Goal: Task Accomplishment & Management: Complete application form

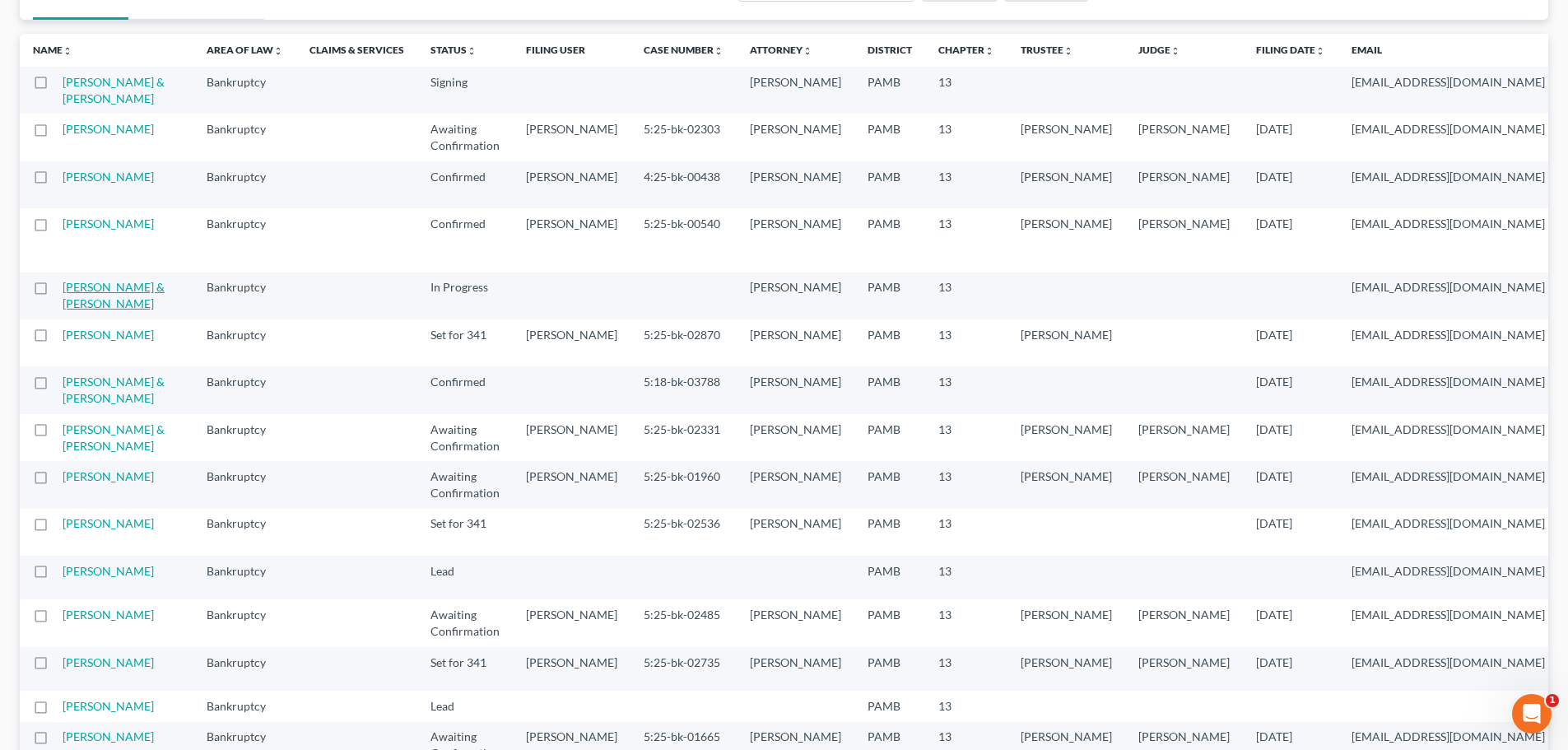
click at [96, 310] on link "[PERSON_NAME] & [PERSON_NAME]" at bounding box center [114, 294] width 102 height 30
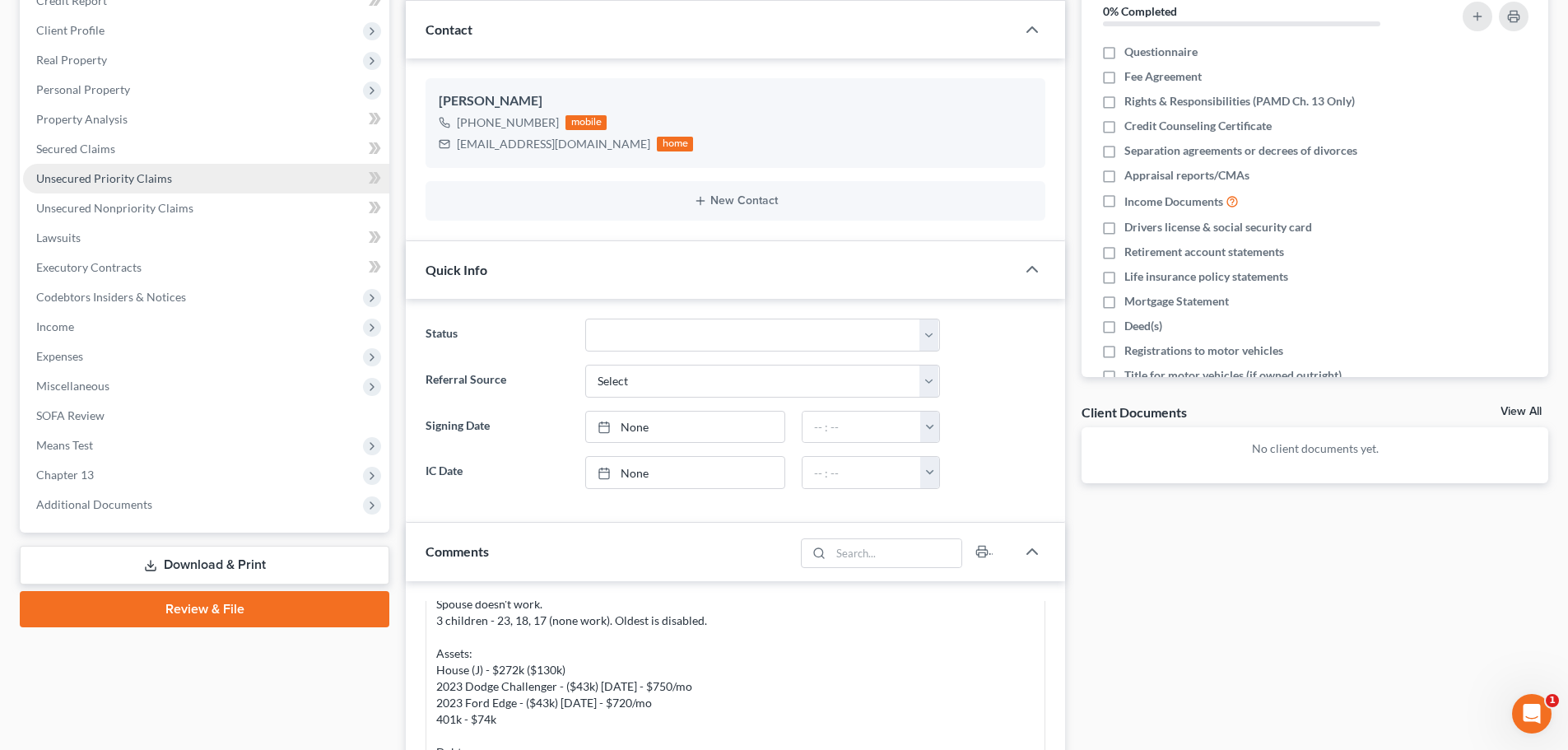
scroll to position [133, 0]
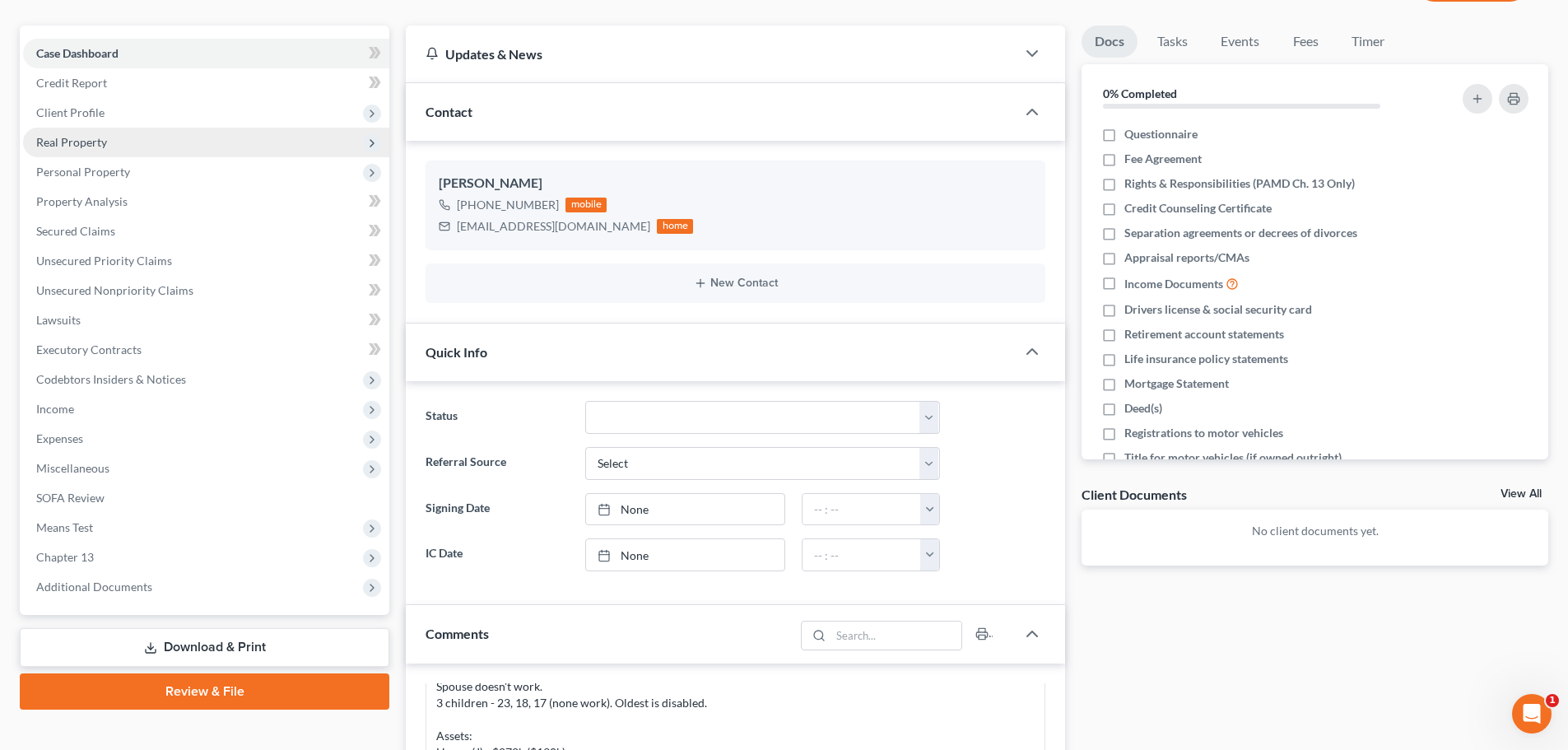
click at [111, 154] on span "Real Property" at bounding box center [206, 142] width 366 height 30
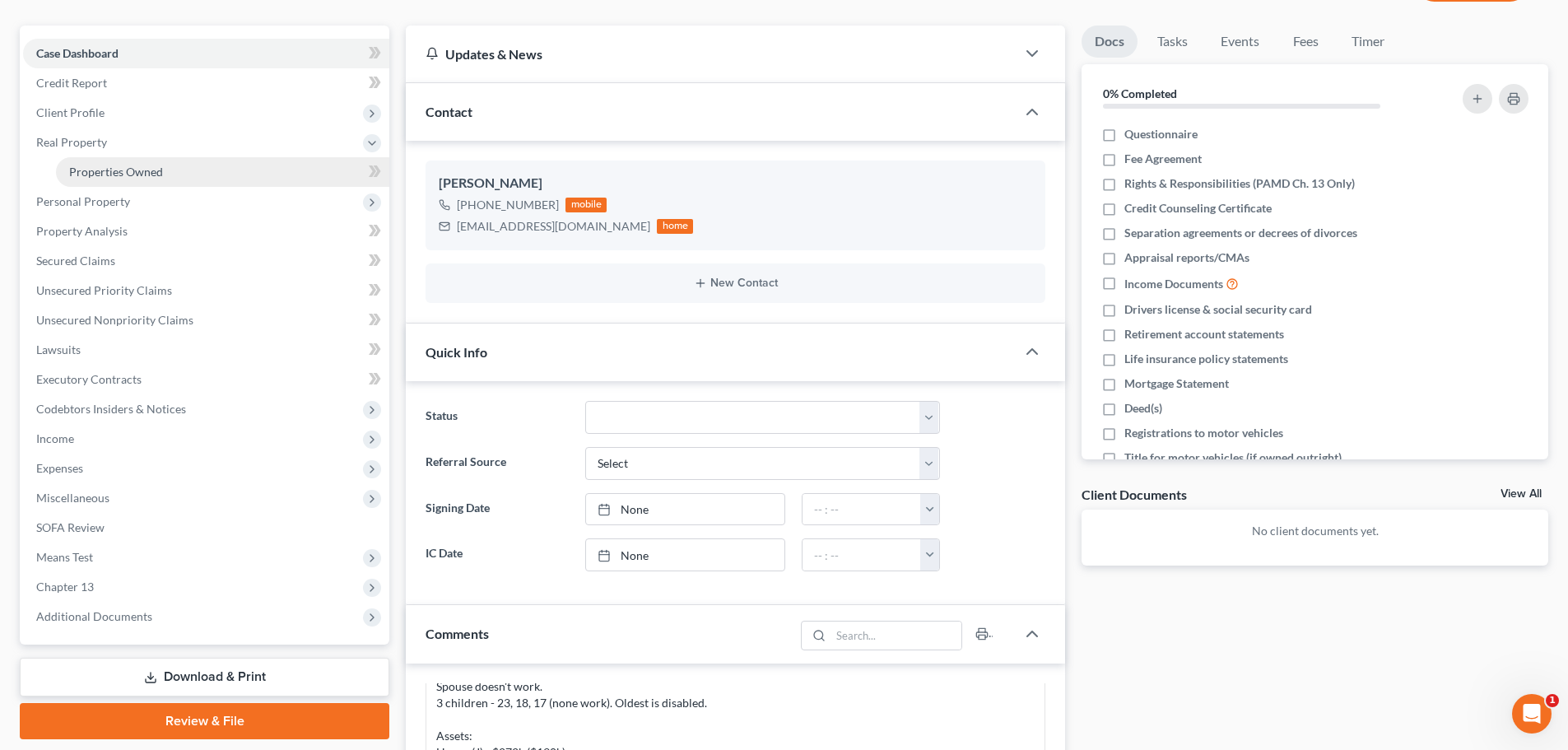
click at [122, 172] on span "Properties Owned" at bounding box center [116, 171] width 94 height 14
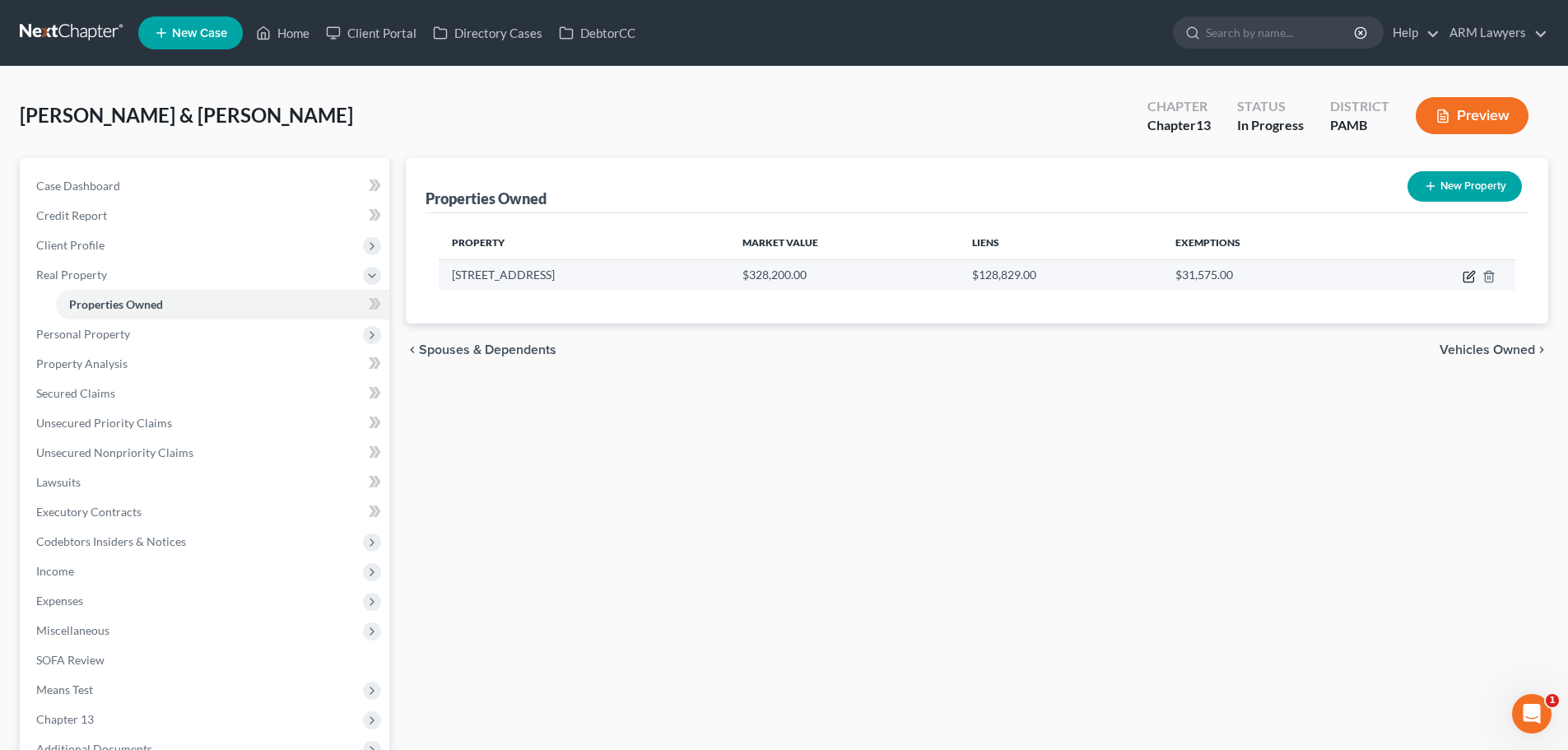
click at [1471, 278] on icon "button" at bounding box center [1469, 277] width 13 height 13
select select "39"
select select "2"
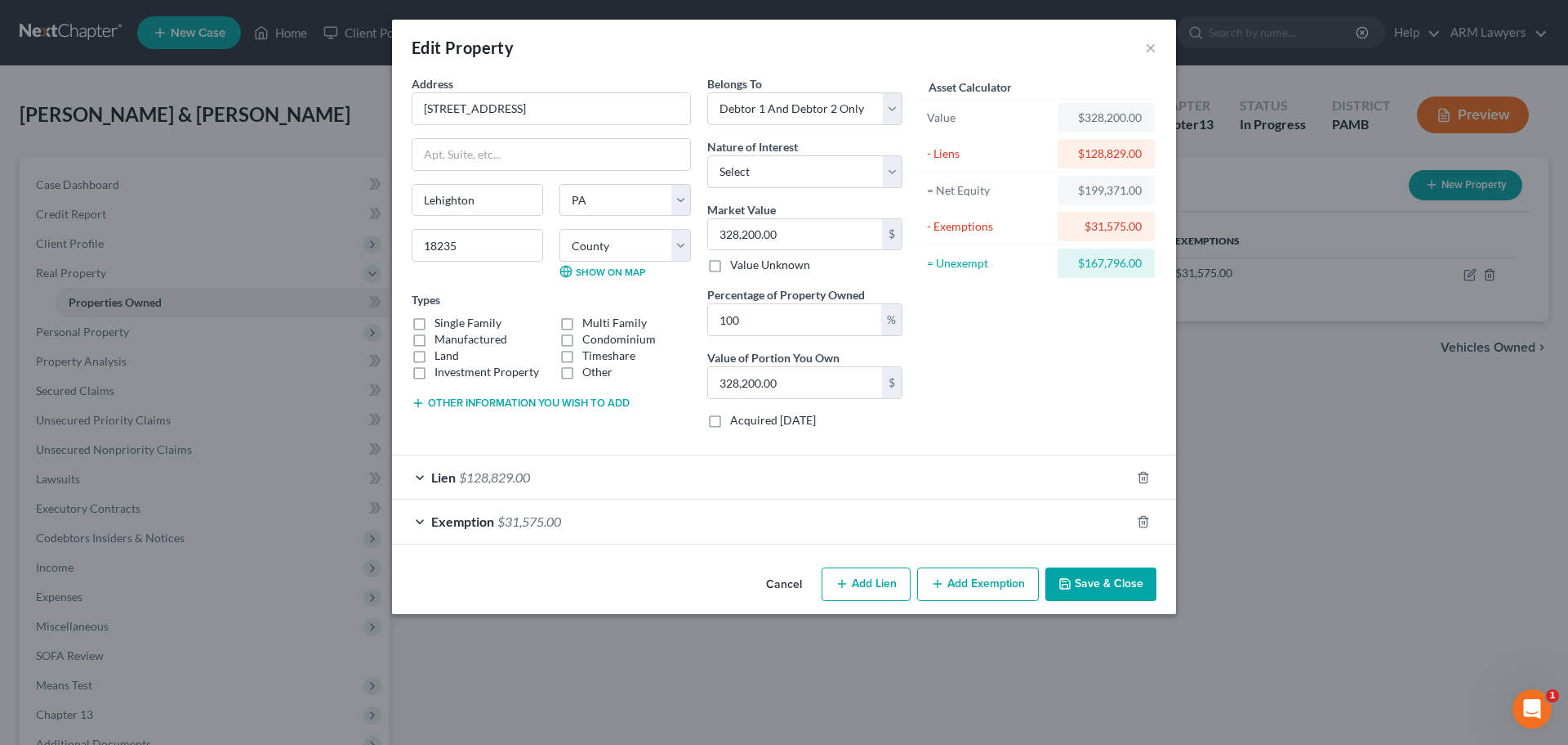
click at [1263, 511] on div "Edit Property × Address * [GEOGRAPHIC_DATA] [GEOGRAPHIC_DATA] [US_STATE][GEOGRA…" at bounding box center [784, 372] width 1568 height 745
click at [1148, 47] on button "×" at bounding box center [1150, 47] width 11 height 19
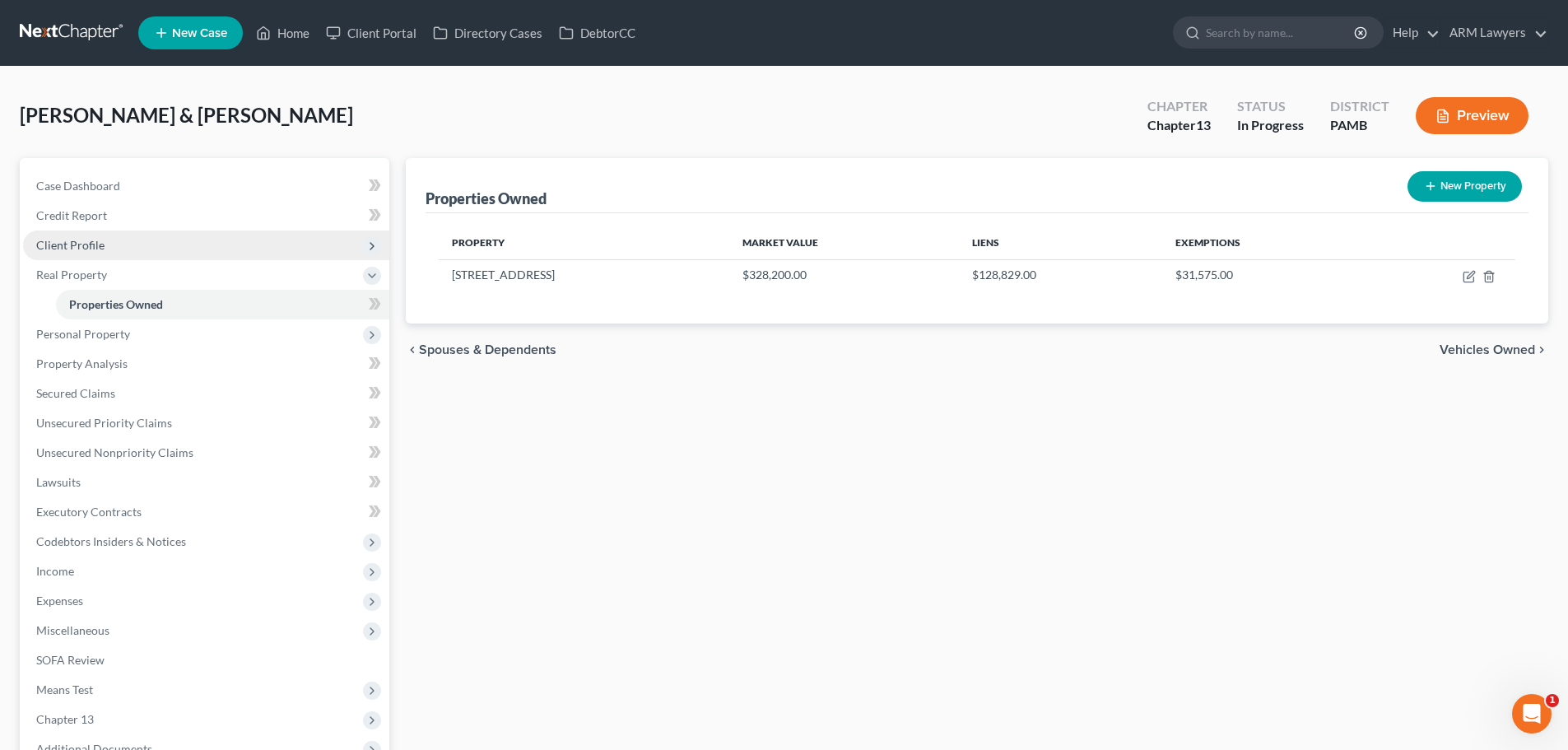
click at [118, 243] on span "Client Profile" at bounding box center [206, 245] width 366 height 30
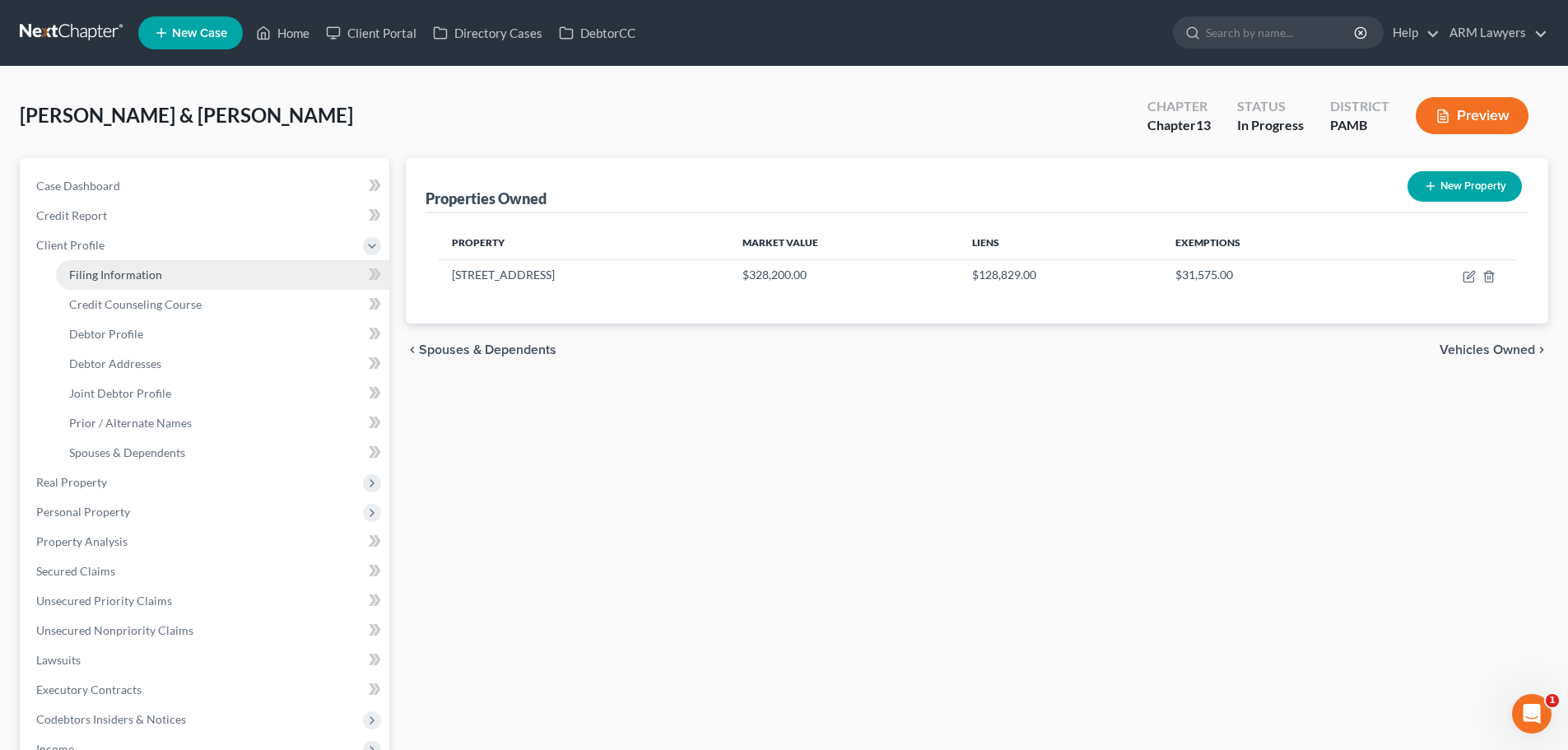
click at [138, 285] on link "Filing Information" at bounding box center [222, 275] width 333 height 30
select select "1"
select select "3"
select select "68"
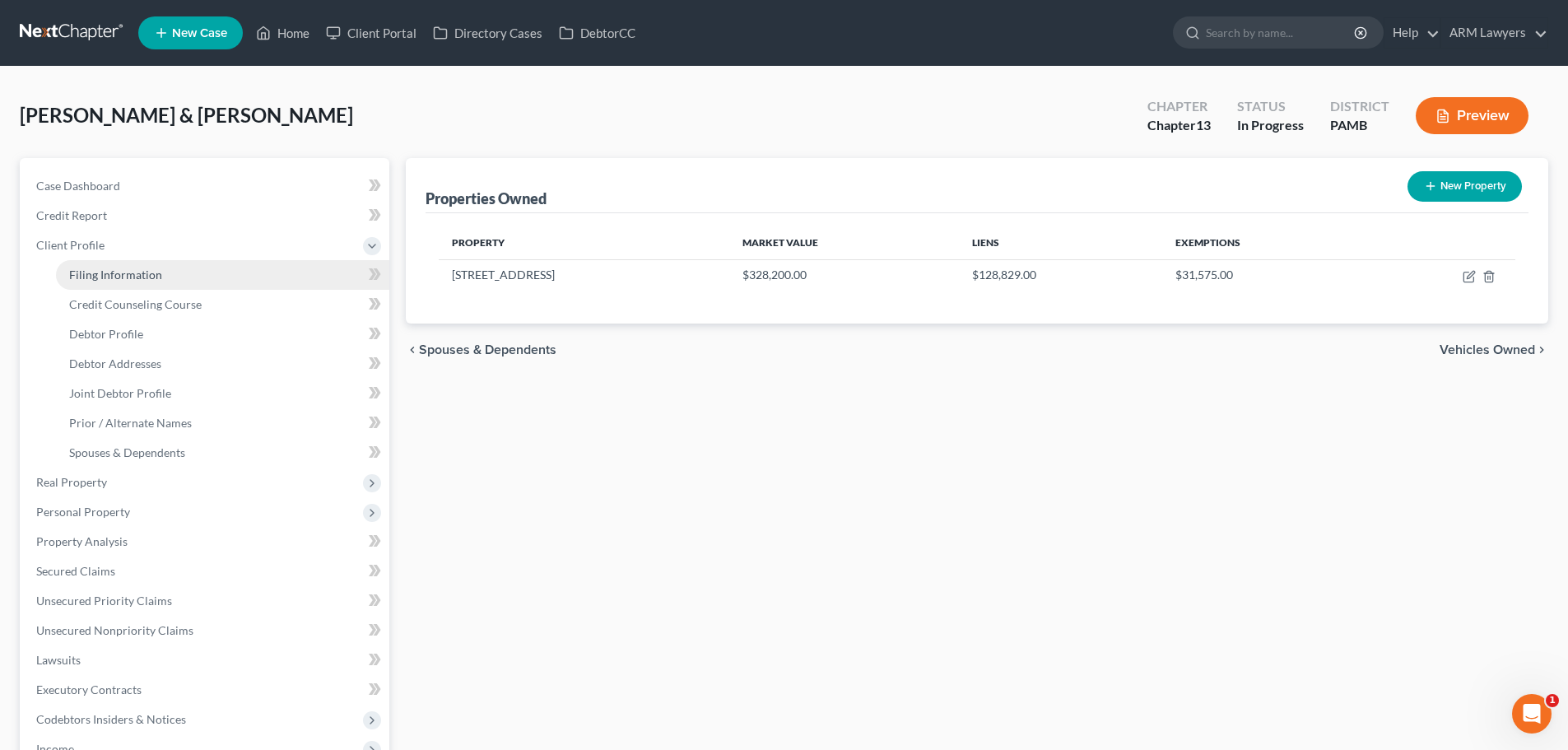
select select "0"
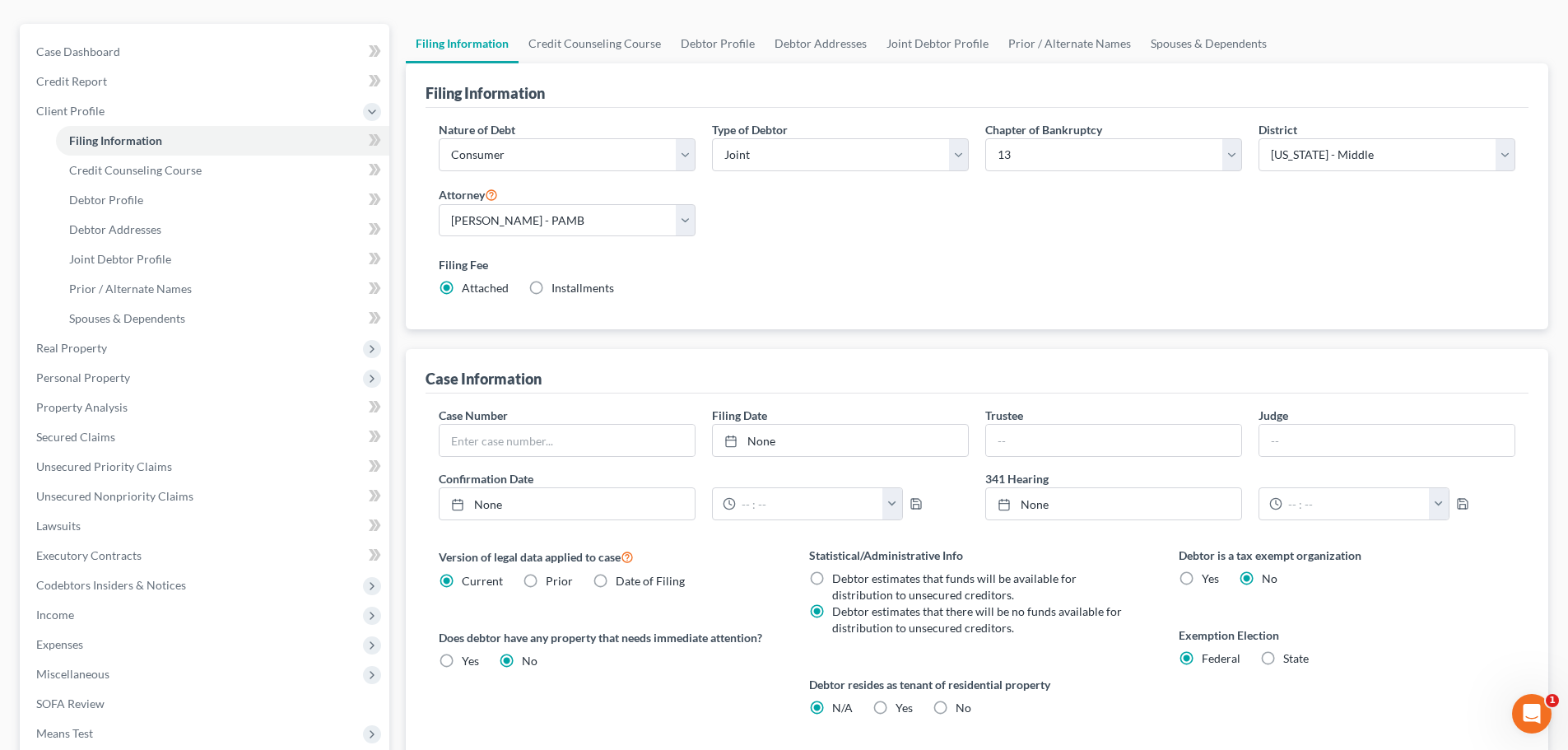
scroll to position [82, 0]
